Goal: Task Accomplishment & Management: Use online tool/utility

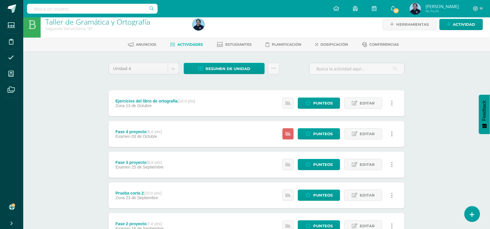
scroll to position [10, 0]
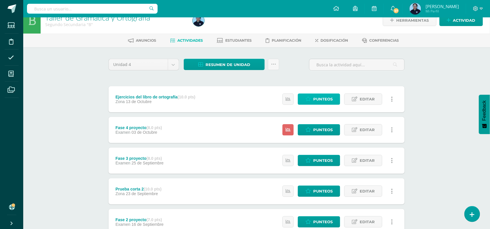
click at [315, 100] on span "Punteos" at bounding box center [322, 99] width 19 height 11
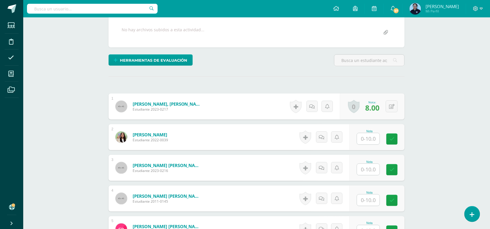
scroll to position [108, 0]
